Goal: Register for event/course

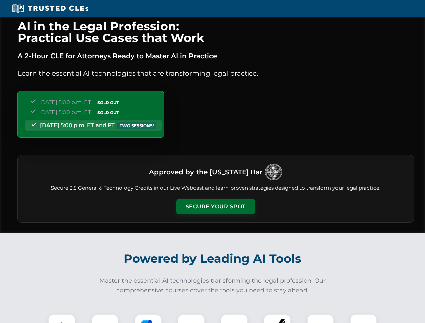
click at [215, 206] on button "Secure Your Spot" at bounding box center [215, 206] width 79 height 15
click at [62, 318] on img at bounding box center [61, 327] width 19 height 19
click at [105, 318] on div at bounding box center [104, 327] width 27 height 27
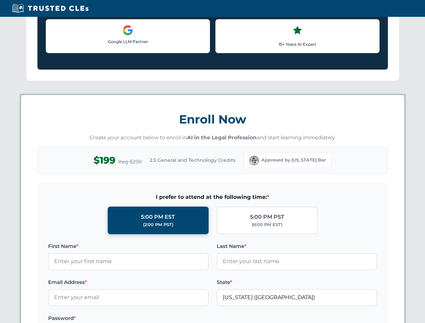
click at [191, 318] on label "Password *" at bounding box center [128, 318] width 160 height 8
